Goal: Transaction & Acquisition: Subscribe to service/newsletter

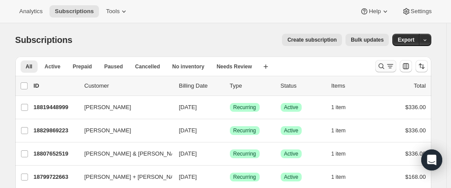
click at [390, 66] on icon "Search and filter results" at bounding box center [390, 66] width 9 height 9
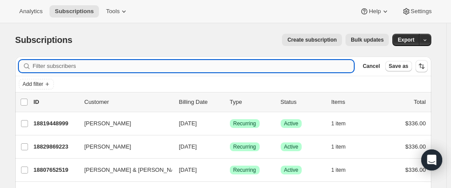
click at [95, 64] on input "Filter subscribers" at bounding box center [193, 66] width 321 height 12
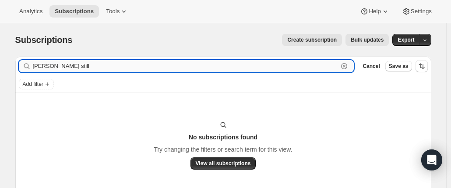
click at [135, 63] on input "[PERSON_NAME] still" at bounding box center [185, 66] width 305 height 12
type input "[PERSON_NAME] still"
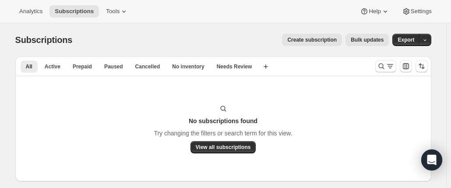
click at [321, 40] on span "Create subscription" at bounding box center [311, 39] width 49 height 7
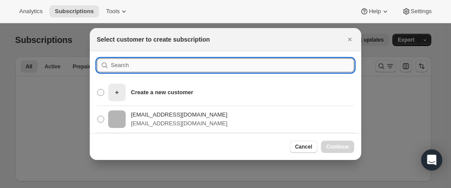
click at [139, 63] on input ":rc:" at bounding box center [232, 65] width 243 height 14
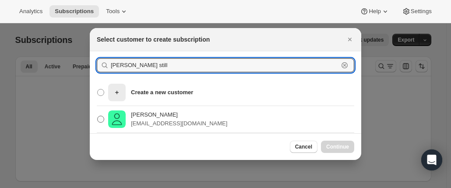
type input "[PERSON_NAME] still"
click at [140, 116] on p "[PERSON_NAME]" at bounding box center [179, 114] width 96 height 9
click at [98, 116] on input "[PERSON_NAME] Still [EMAIL_ADDRESS][DOMAIN_NAME]" at bounding box center [97, 116] width 0 height 0
radio input "true"
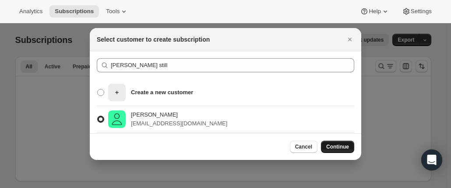
click at [340, 147] on span "Continue" at bounding box center [337, 146] width 23 height 7
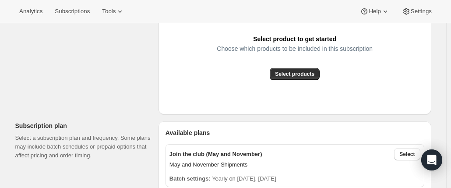
scroll to position [175, 0]
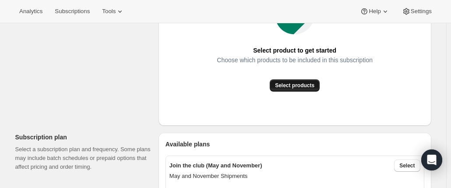
click at [287, 84] on span "Select products" at bounding box center [294, 85] width 39 height 7
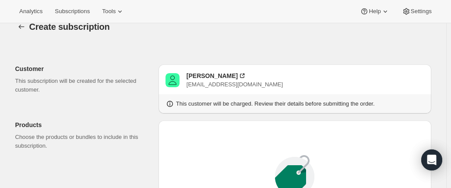
scroll to position [0, 0]
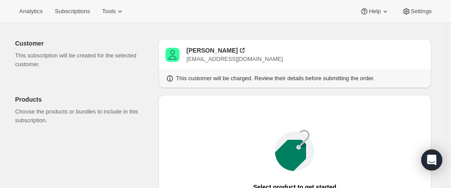
scroll to position [131, 0]
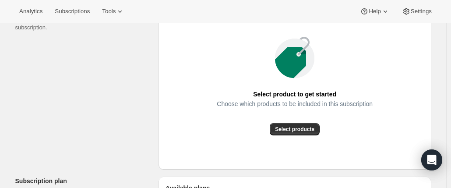
drag, startPoint x: 281, startPoint y: 128, endPoint x: 88, endPoint y: 77, distance: 199.1
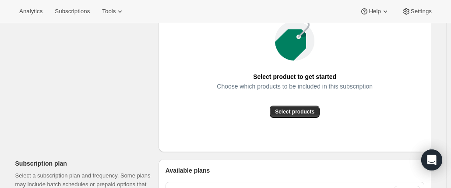
scroll to position [175, 0]
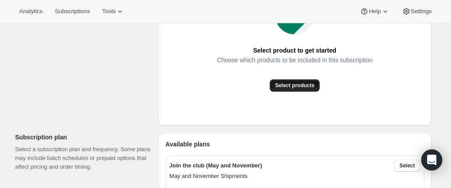
click at [295, 87] on span "Select products" at bounding box center [294, 85] width 39 height 7
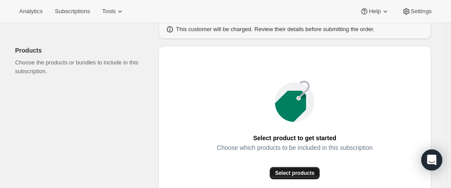
click at [288, 175] on span "Select products" at bounding box center [294, 172] width 39 height 7
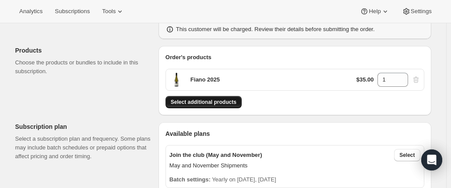
click at [212, 104] on span "Select additional products" at bounding box center [204, 101] width 66 height 7
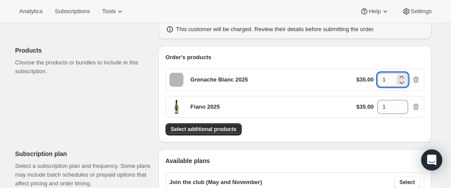
drag, startPoint x: 390, startPoint y: 77, endPoint x: 386, endPoint y: 80, distance: 4.5
click at [386, 79] on input "1" at bounding box center [386, 80] width 18 height 14
click at [405, 74] on icon at bounding box center [401, 77] width 9 height 9
type input "2"
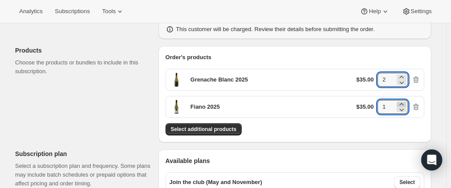
click at [405, 102] on icon at bounding box center [401, 104] width 9 height 9
click at [404, 108] on icon at bounding box center [401, 109] width 9 height 9
type input "2"
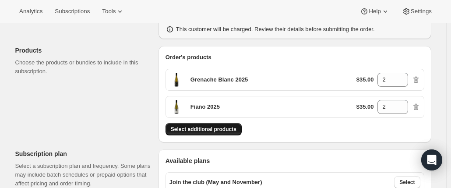
click at [227, 131] on span "Select additional products" at bounding box center [204, 129] width 66 height 7
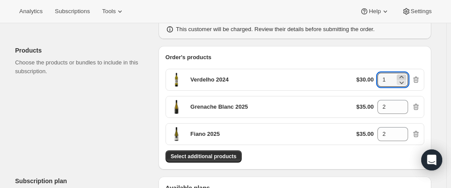
click at [404, 77] on icon at bounding box center [401, 77] width 9 height 9
type input "2"
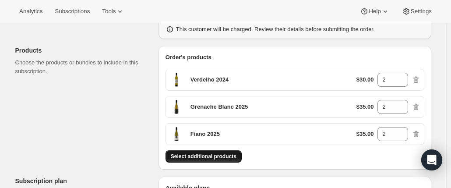
click at [220, 154] on span "Select additional products" at bounding box center [204, 156] width 66 height 7
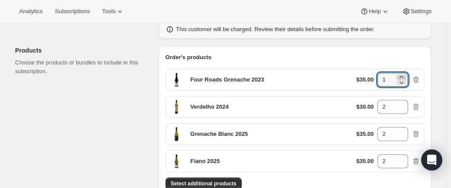
click at [405, 75] on icon at bounding box center [401, 77] width 9 height 9
type input "2"
click at [199, 180] on span "Select additional products" at bounding box center [204, 183] width 66 height 7
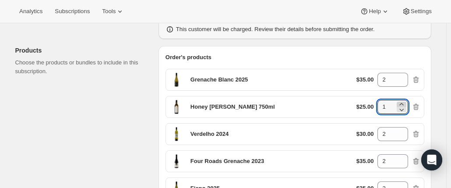
click at [406, 102] on icon at bounding box center [401, 104] width 9 height 9
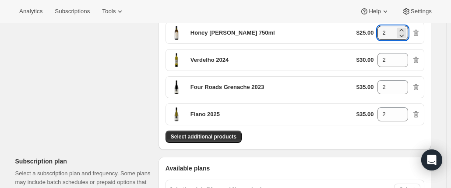
scroll to position [175, 0]
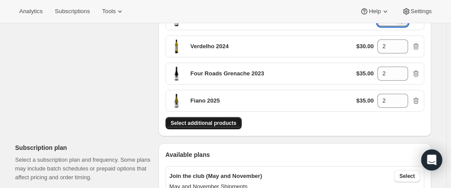
click at [198, 121] on span "Select additional products" at bounding box center [204, 122] width 66 height 7
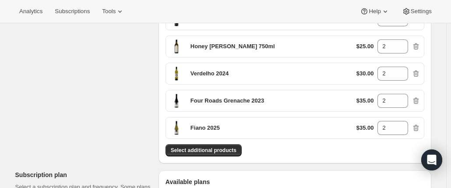
scroll to position [88, 0]
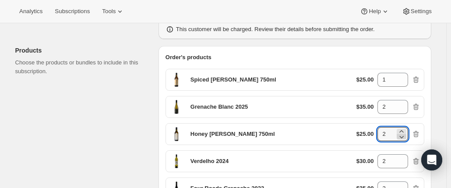
click at [403, 138] on icon at bounding box center [401, 136] width 9 height 9
type input "1"
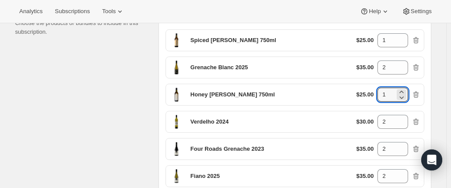
scroll to position [175, 0]
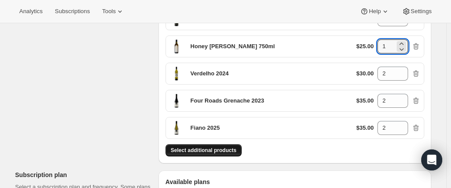
click at [209, 148] on span "Select additional products" at bounding box center [204, 150] width 66 height 7
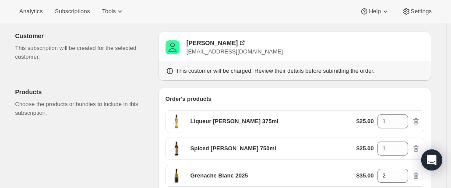
scroll to position [44, 0]
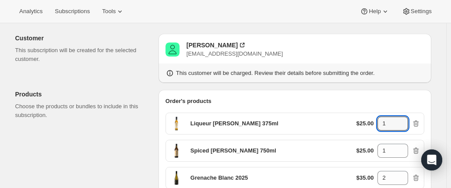
drag, startPoint x: 402, startPoint y: 120, endPoint x: 377, endPoint y: 129, distance: 26.4
click at [402, 120] on icon at bounding box center [401, 120] width 9 height 9
type input "2"
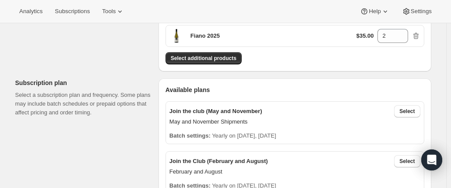
scroll to position [306, 0]
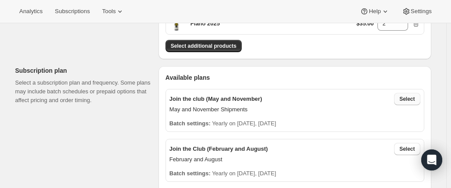
click at [404, 98] on span "Select" at bounding box center [406, 98] width 15 height 7
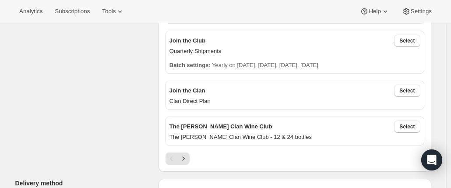
scroll to position [525, 0]
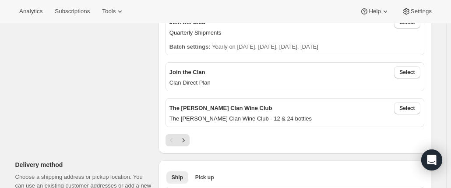
drag, startPoint x: 402, startPoint y: 68, endPoint x: 310, endPoint y: 81, distance: 93.2
click at [312, 81] on div "Join the Clan Select Clan Direct Plan" at bounding box center [294, 76] width 259 height 29
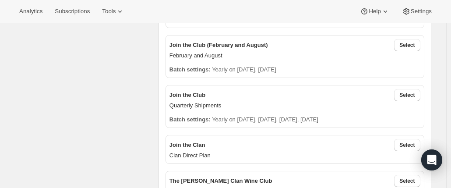
scroll to position [481, 0]
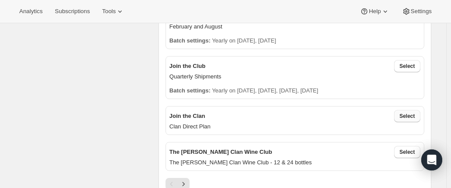
click at [407, 112] on span "Select" at bounding box center [406, 115] width 15 height 7
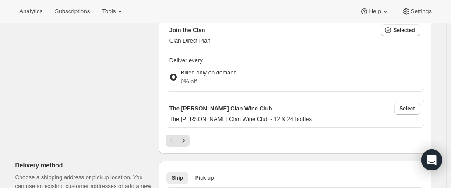
scroll to position [525, 0]
click at [397, 103] on button "Select" at bounding box center [407, 108] width 26 height 12
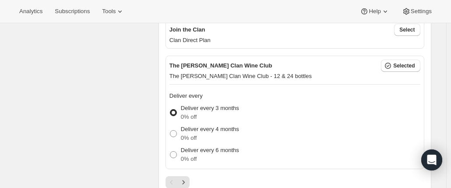
drag, startPoint x: 448, startPoint y: 127, endPoint x: 434, endPoint y: 126, distance: 14.5
click at [446, 127] on div "Create subscription. This page is ready Create subscription Customer This subsc…" at bounding box center [223, 101] width 446 height 1206
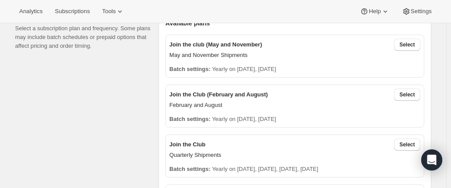
scroll to position [306, 0]
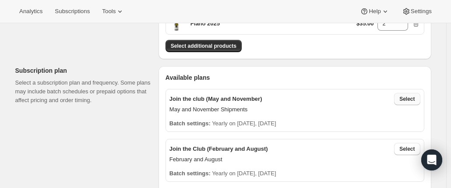
click at [400, 97] on button "Select" at bounding box center [407, 99] width 26 height 12
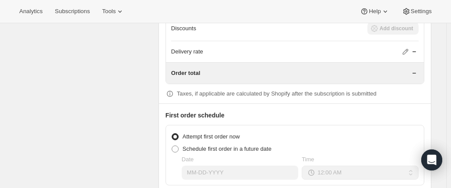
scroll to position [963, 0]
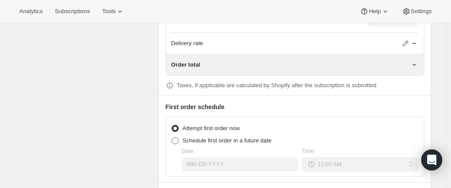
click at [177, 137] on span at bounding box center [175, 140] width 7 height 7
click at [172, 137] on input "Schedule first order in a future date" at bounding box center [172, 137] width 0 height 0
radio input "true"
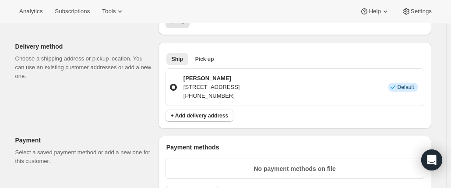
scroll to position [687, 0]
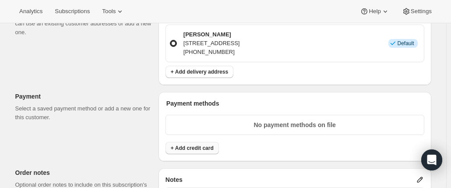
click at [201, 144] on span "+ Add credit card" at bounding box center [192, 147] width 43 height 7
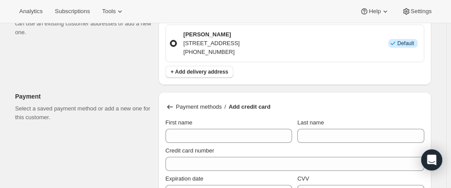
click at [176, 122] on label "First name" at bounding box center [178, 122] width 27 height 9
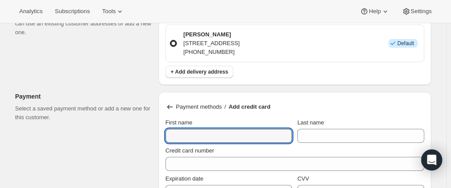
click at [176, 129] on input "First name" at bounding box center [228, 136] width 126 height 14
click at [177, 131] on input "First name" at bounding box center [228, 136] width 126 height 14
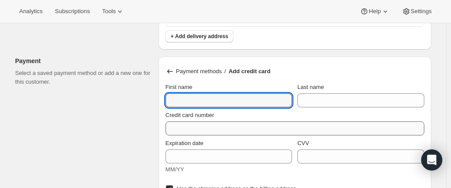
scroll to position [731, 0]
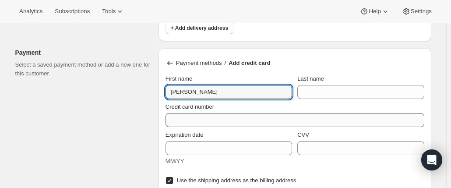
type input "[PERSON_NAME]"
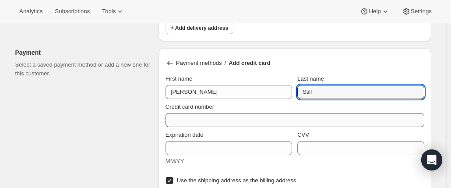
type input "Still"
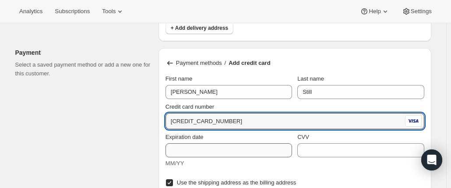
type input "[CREDIT_CARD_NUMBER]"
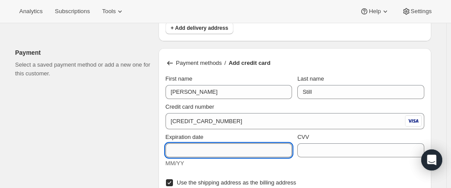
click at [175, 148] on input "Expiration date" at bounding box center [228, 150] width 126 height 14
type input "03/27"
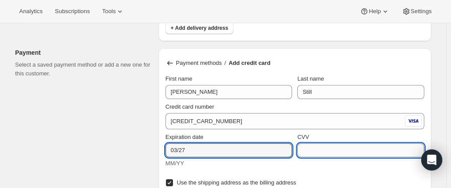
click at [338, 151] on input "CVV" at bounding box center [360, 150] width 126 height 14
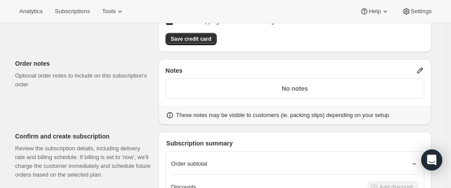
scroll to position [862, 0]
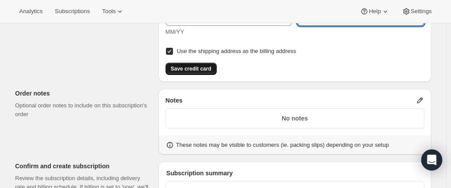
type input "684"
click at [189, 65] on span "Save credit card" at bounding box center [191, 68] width 41 height 7
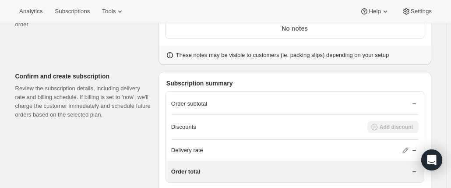
click at [207, 99] on p "Order subtotal" at bounding box center [189, 103] width 36 height 9
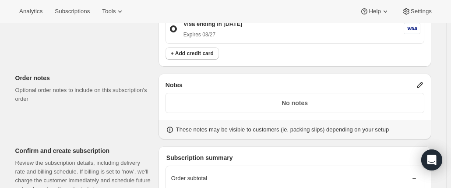
scroll to position [875, 0]
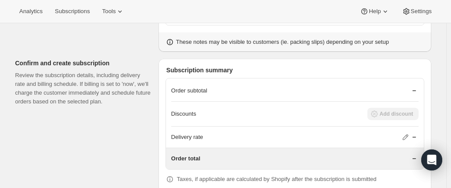
click at [233, 86] on div "Order subtotal" at bounding box center [294, 90] width 247 height 9
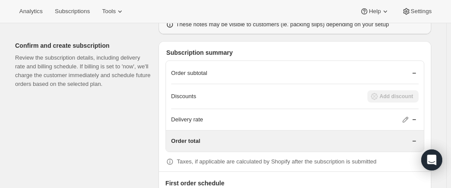
scroll to position [919, 0]
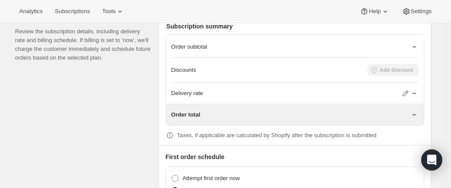
click at [379, 64] on div "Discounts Add discount" at bounding box center [294, 70] width 247 height 12
click at [378, 64] on div "Discounts Add discount" at bounding box center [294, 70] width 247 height 12
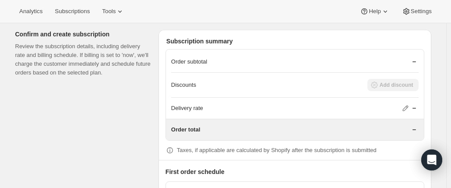
scroll to position [912, 0]
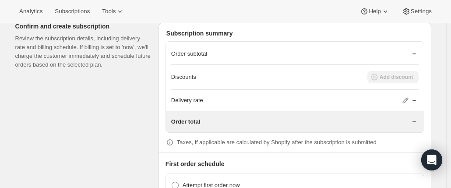
click at [198, 49] on p "Order subtotal" at bounding box center [189, 53] width 36 height 9
drag, startPoint x: 198, startPoint y: 48, endPoint x: 309, endPoint y: 47, distance: 110.3
click at [198, 49] on p "Order subtotal" at bounding box center [189, 53] width 36 height 9
click at [401, 49] on div "Order subtotal" at bounding box center [294, 53] width 247 height 9
click at [412, 49] on icon at bounding box center [414, 53] width 9 height 9
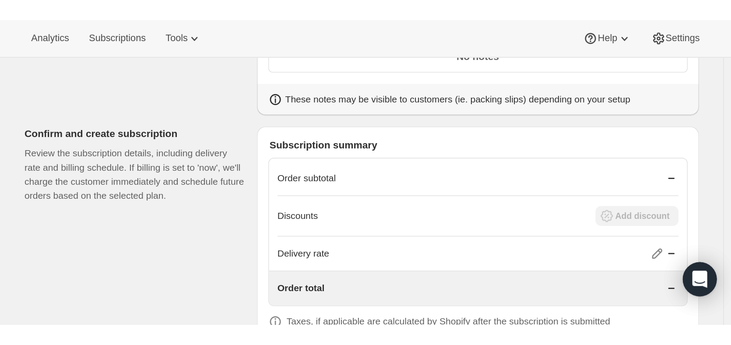
scroll to position [849, 0]
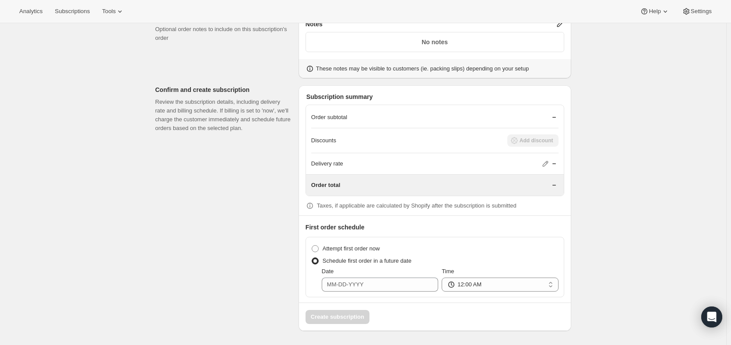
click at [345, 111] on div "Order subtotal" at bounding box center [434, 117] width 247 height 21
click at [344, 112] on div "Order subtotal" at bounding box center [434, 117] width 247 height 21
click at [450, 115] on div "Order subtotal" at bounding box center [434, 117] width 247 height 9
click at [351, 112] on div "Order subtotal" at bounding box center [434, 117] width 247 height 21
click at [348, 112] on div "Order subtotal" at bounding box center [434, 117] width 247 height 21
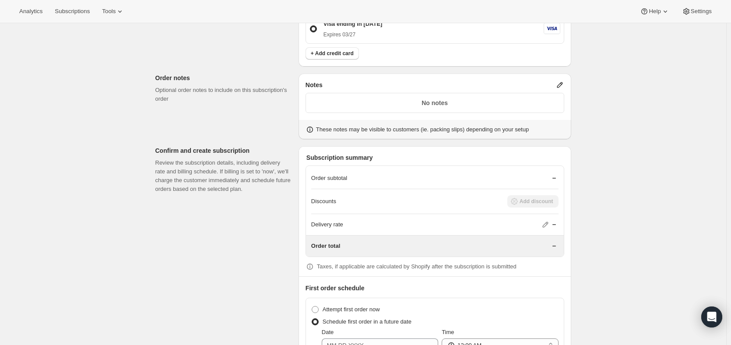
scroll to position [832, 0]
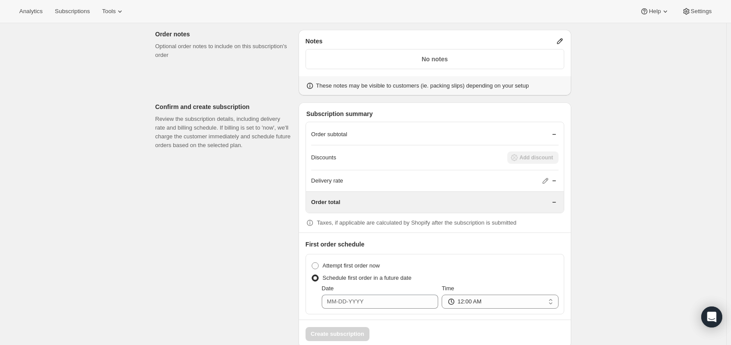
click at [333, 133] on p "Order subtotal" at bounding box center [329, 134] width 36 height 9
click at [326, 133] on p "Order subtotal" at bounding box center [329, 134] width 36 height 9
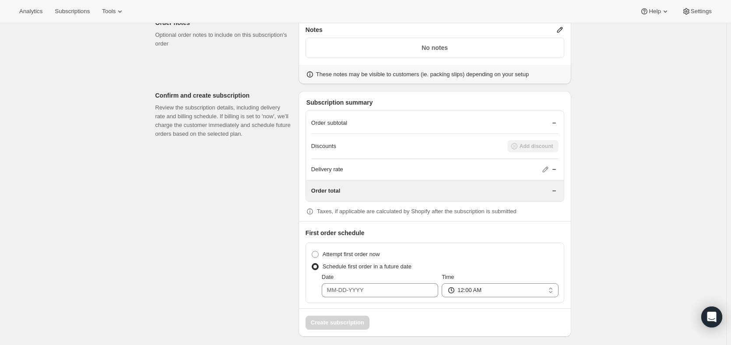
scroll to position [849, 0]
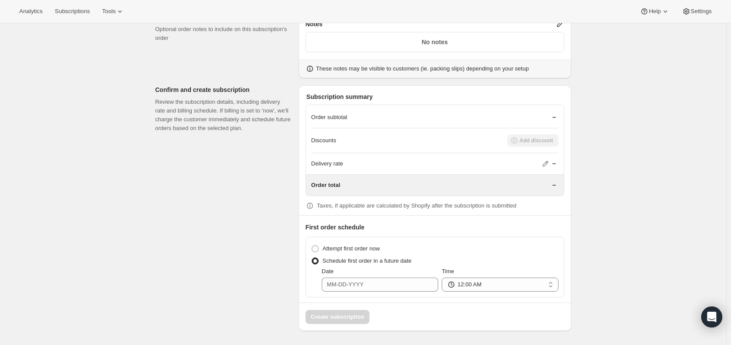
click at [347, 113] on p "Order subtotal" at bounding box center [329, 117] width 36 height 9
click at [352, 115] on div "Order subtotal" at bounding box center [434, 117] width 247 height 9
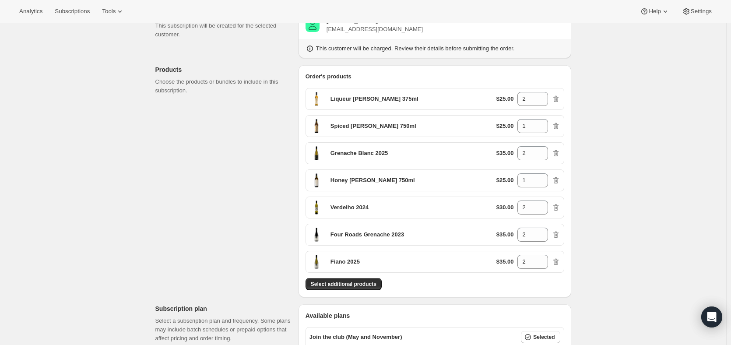
scroll to position [0, 0]
